Goal: Navigation & Orientation: Find specific page/section

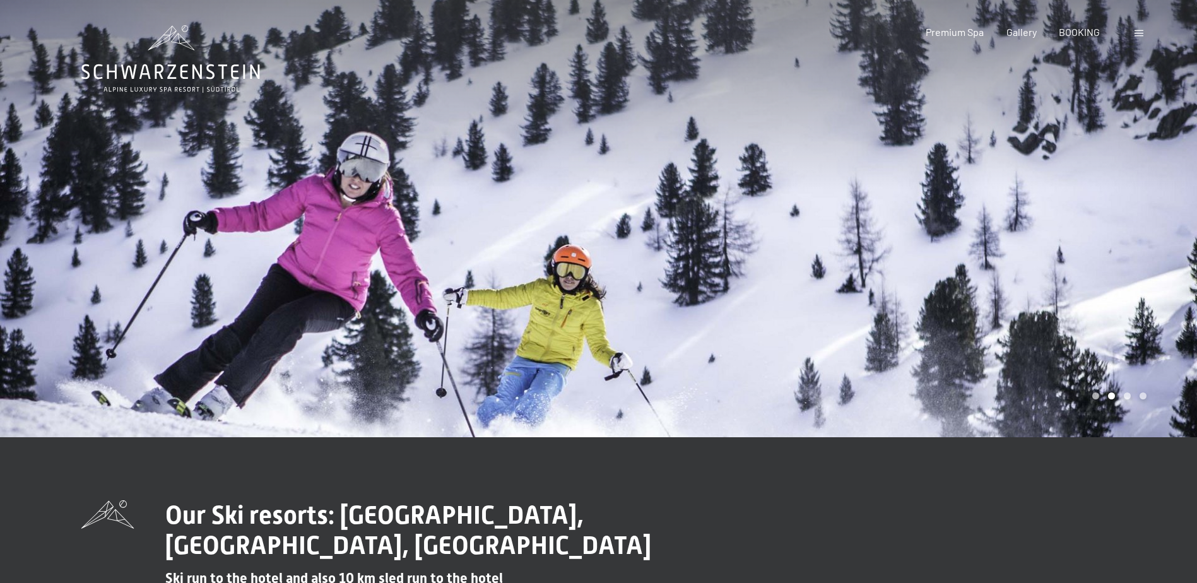
click at [662, 259] on div at bounding box center [898, 218] width 599 height 437
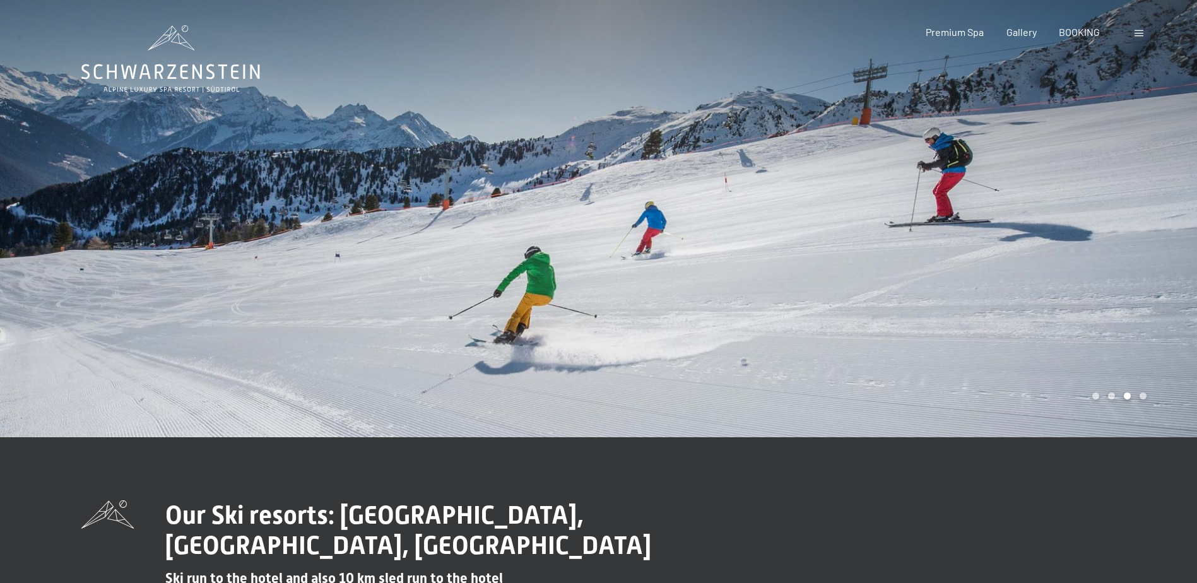
click at [662, 257] on div at bounding box center [898, 218] width 599 height 437
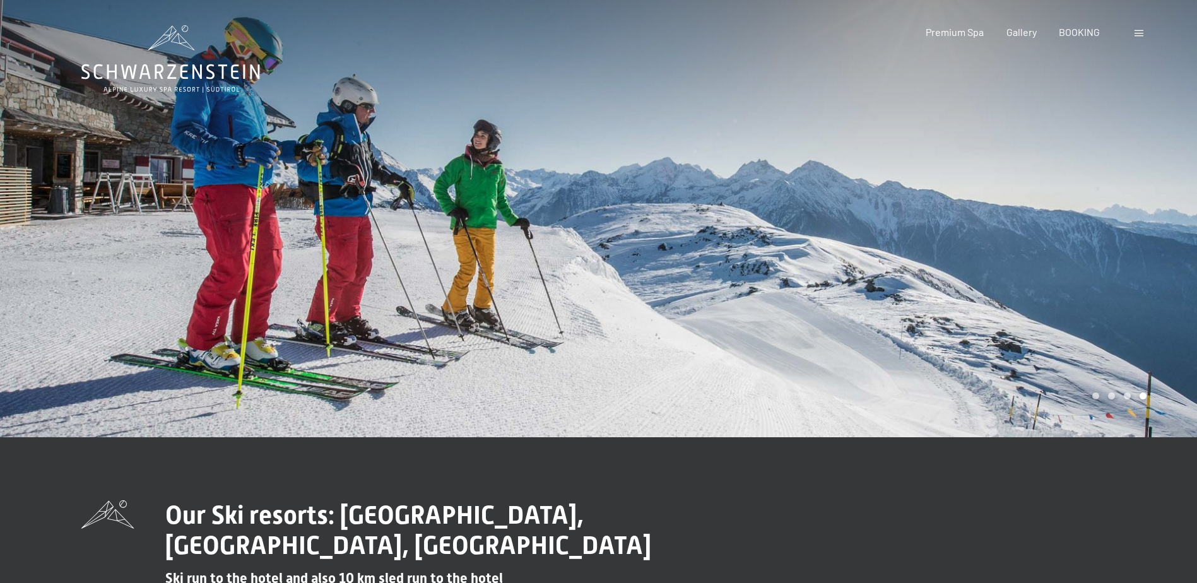
click at [661, 257] on div at bounding box center [898, 218] width 599 height 437
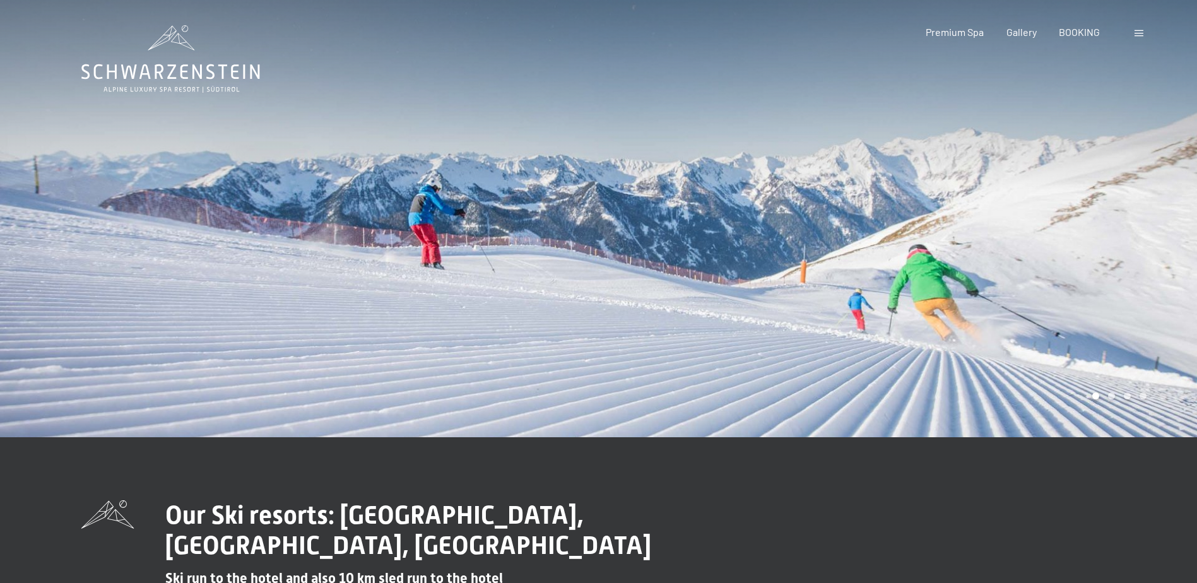
click at [526, 191] on div at bounding box center [299, 218] width 599 height 437
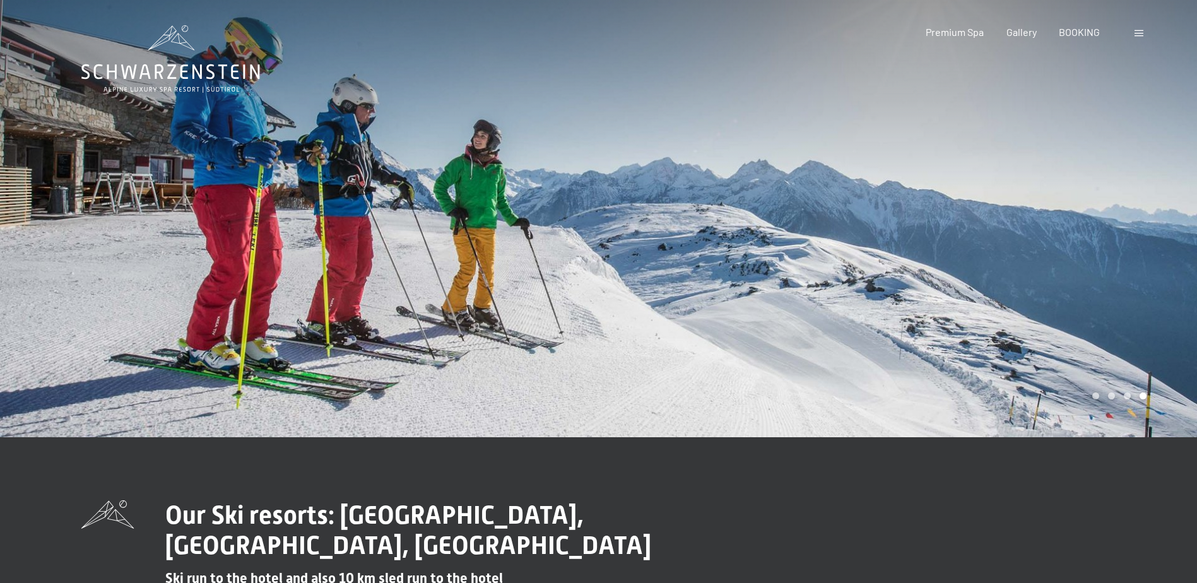
click at [526, 191] on div at bounding box center [299, 218] width 599 height 437
